Goal: Navigation & Orientation: Find specific page/section

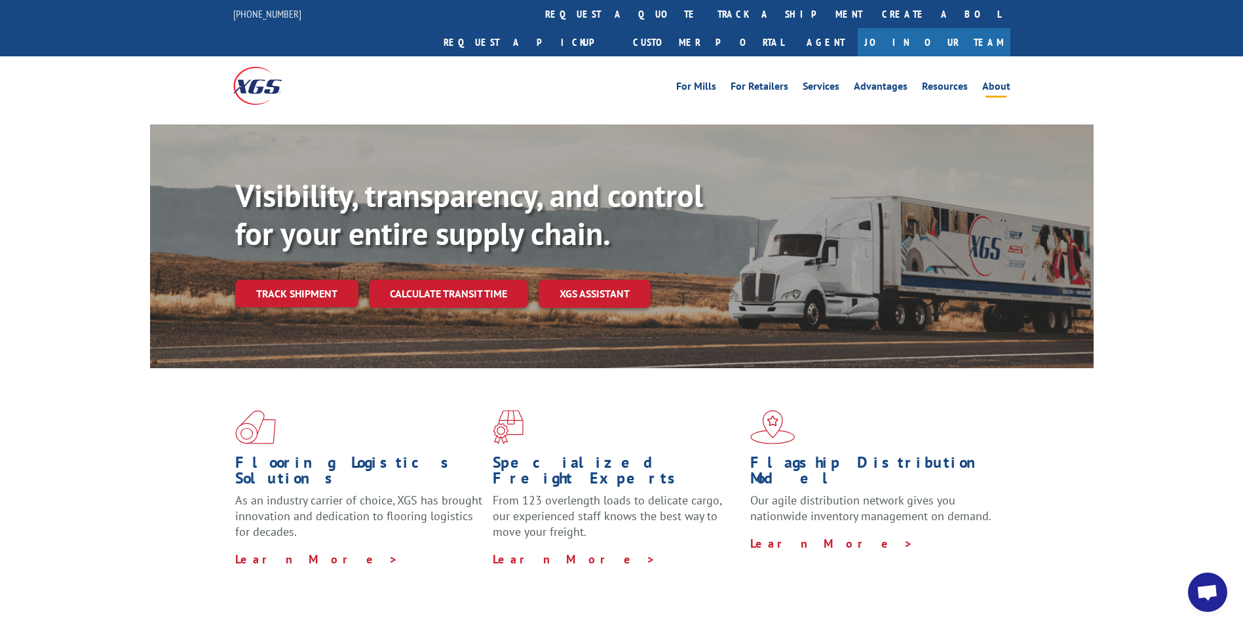
click at [1006, 81] on link "About" at bounding box center [996, 88] width 28 height 14
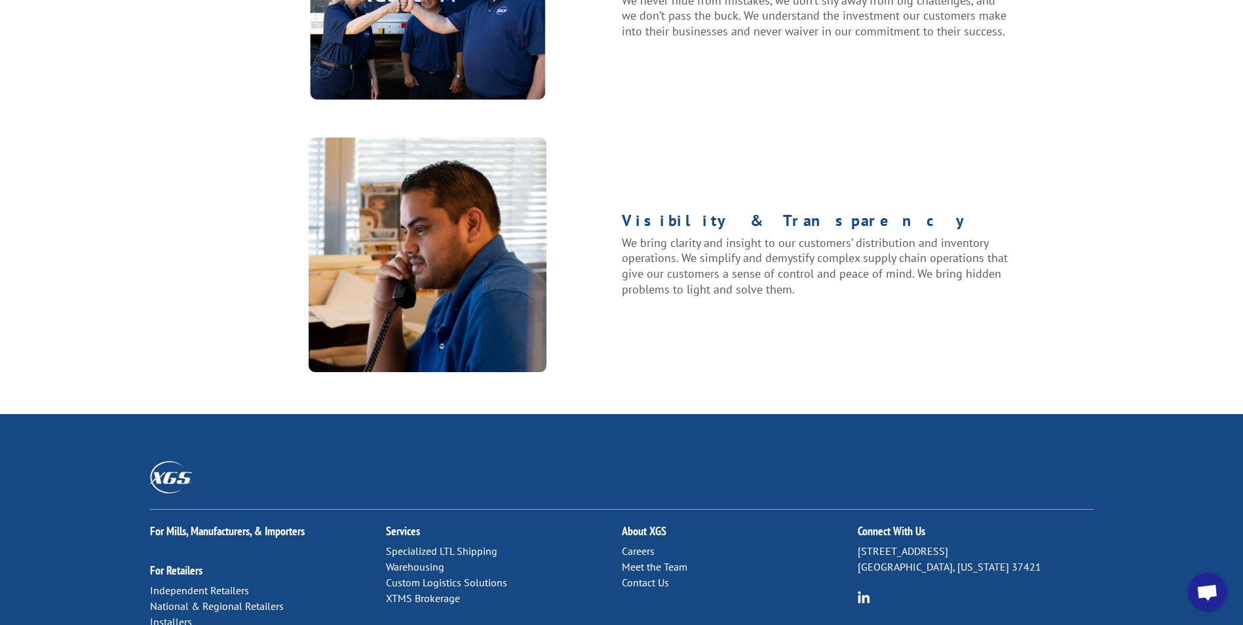
scroll to position [1659, 0]
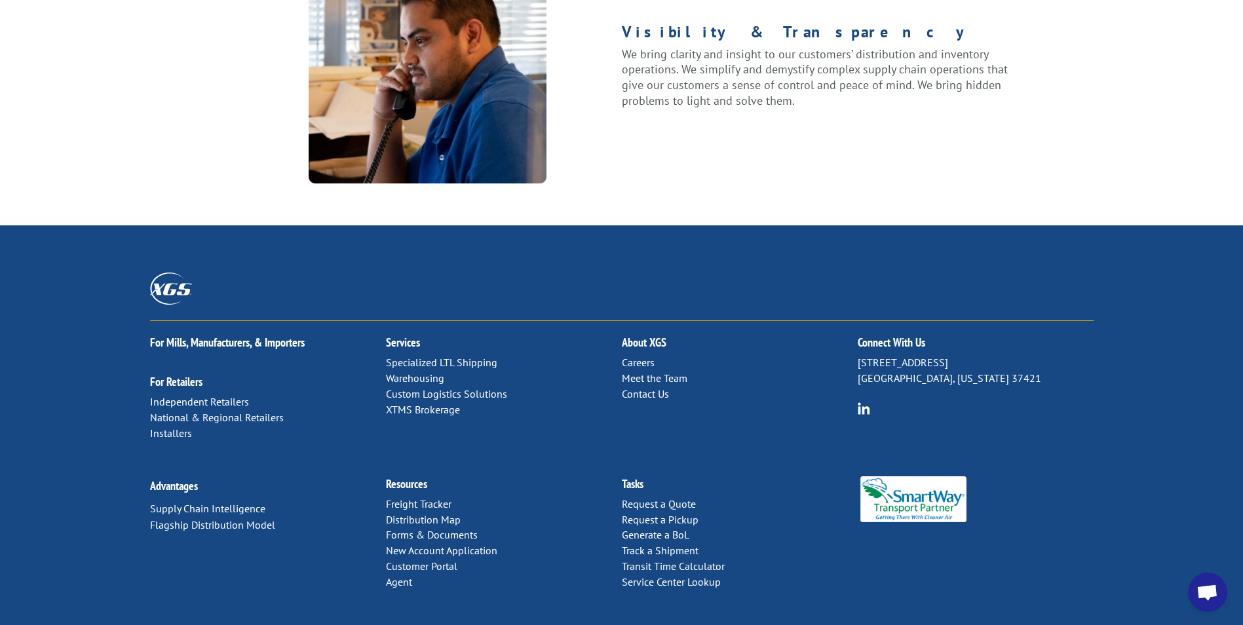
click at [670, 371] on link "Meet the Team" at bounding box center [655, 377] width 66 height 13
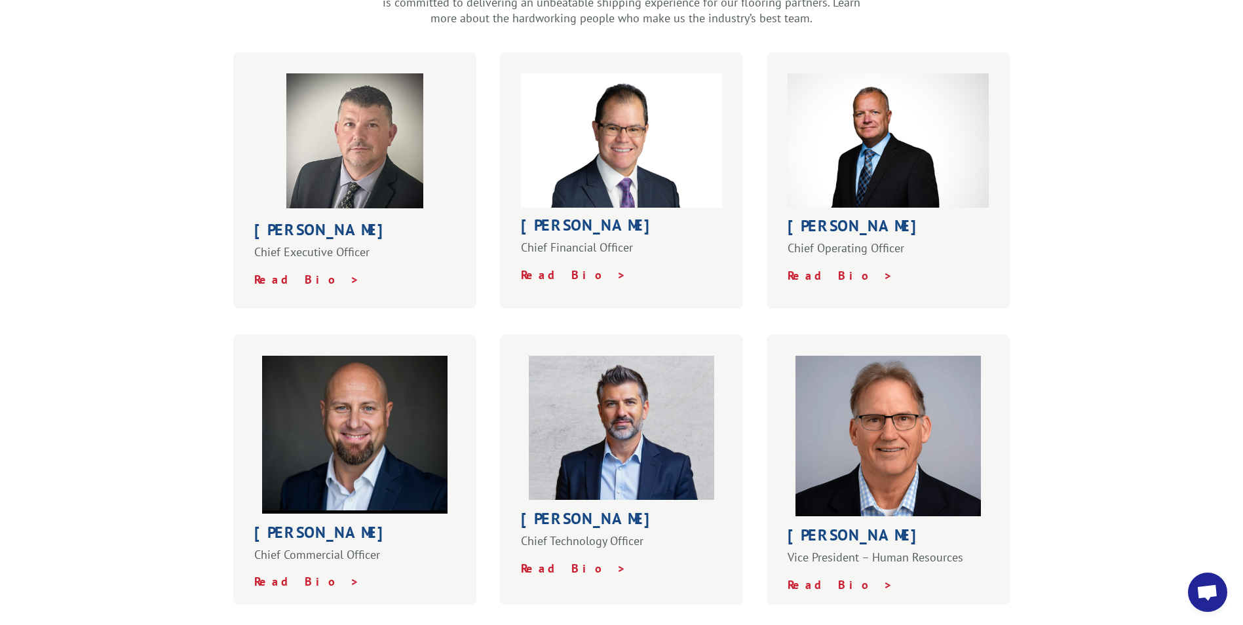
scroll to position [459, 0]
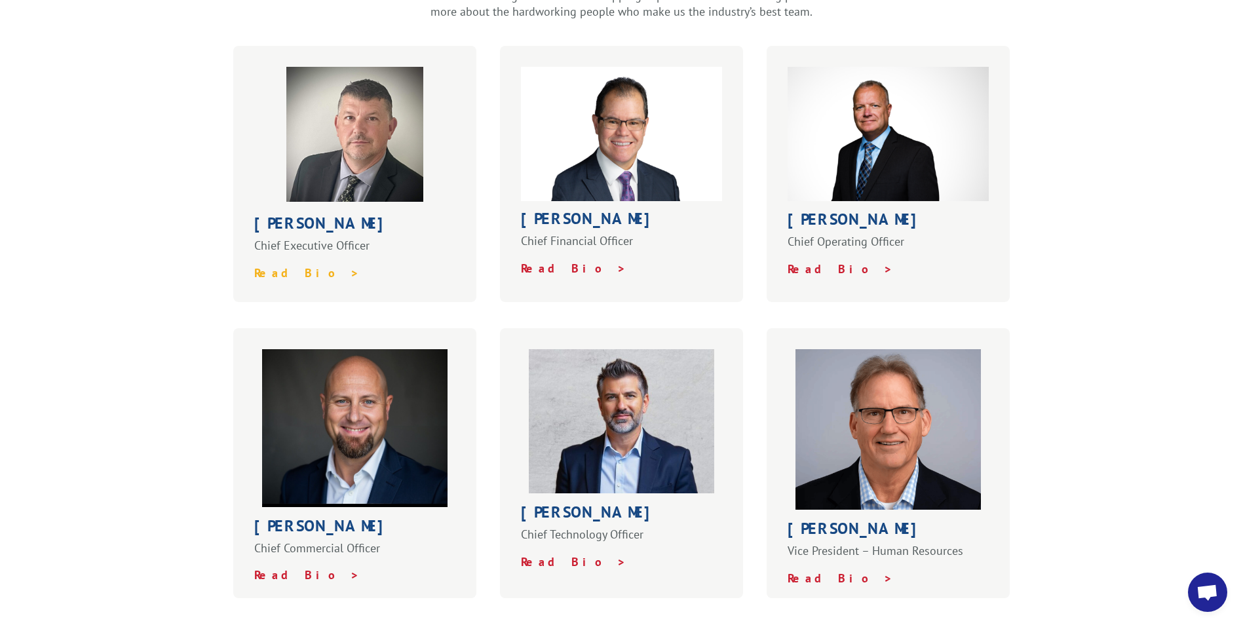
click at [279, 265] on strong "Read Bio >" at bounding box center [306, 272] width 105 height 15
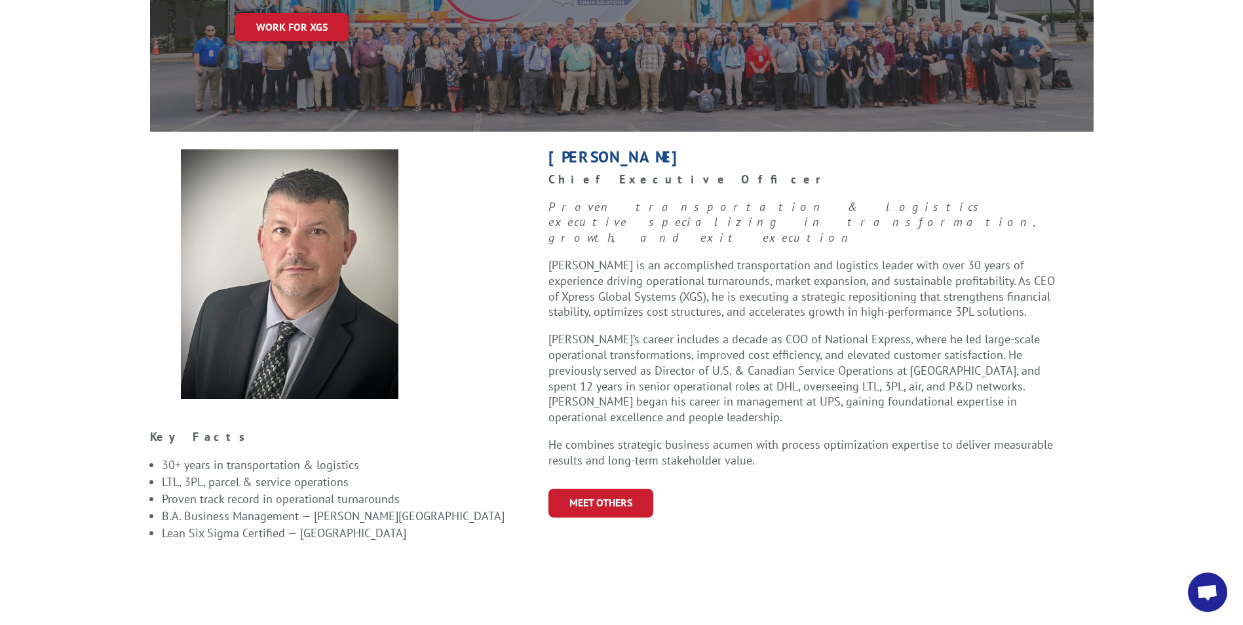
scroll to position [393, 0]
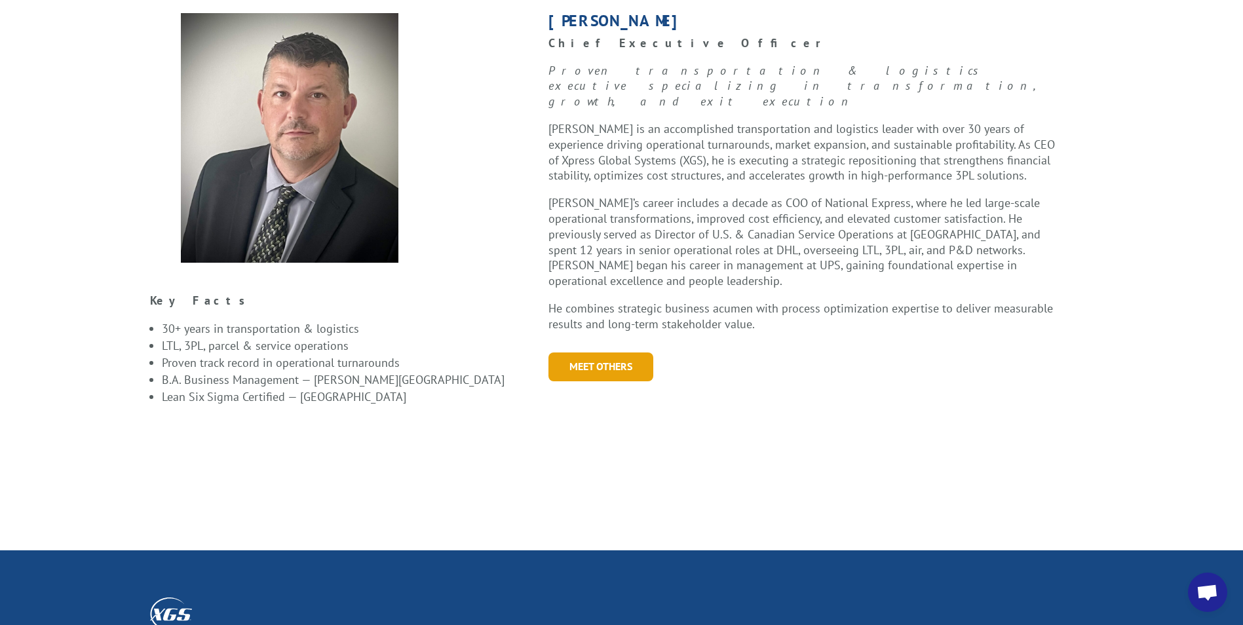
click at [594, 352] on link "Meet Others" at bounding box center [600, 366] width 105 height 28
